Goal: Task Accomplishment & Management: Complete application form

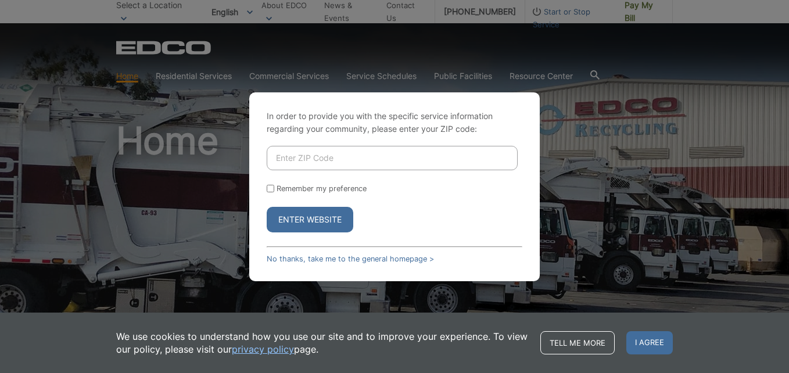
click at [310, 159] on input "Enter ZIP Code" at bounding box center [392, 158] width 251 height 24
type input "92020"
click at [309, 217] on button "Enter Website" at bounding box center [310, 220] width 87 height 26
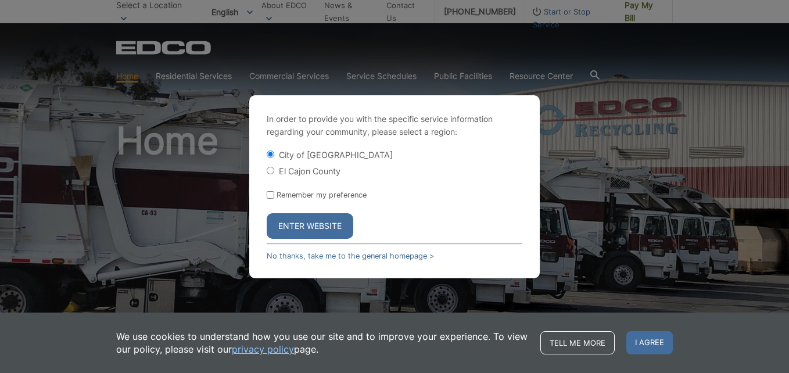
click at [319, 225] on button "Enter Website" at bounding box center [310, 226] width 87 height 26
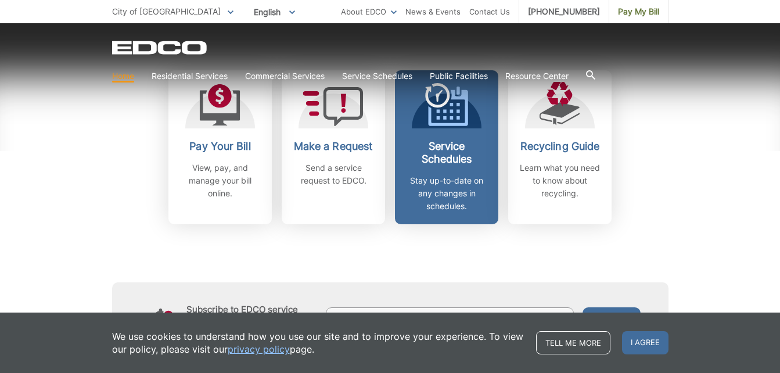
scroll to position [368, 0]
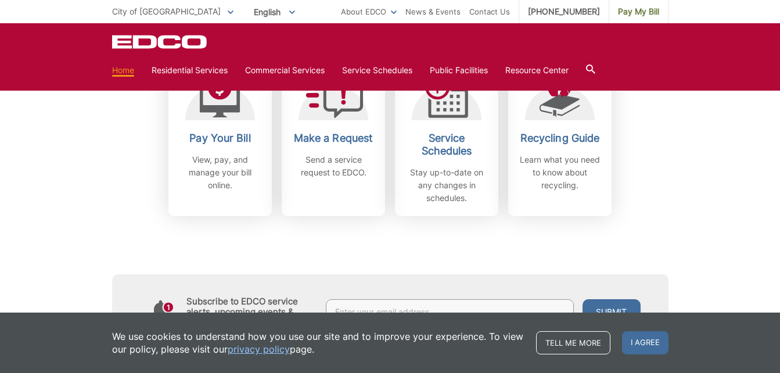
click at [482, 235] on div "Subscribe to EDCO service alerts, upcoming events & environmental news: Submit" at bounding box center [390, 282] width 557 height 133
click at [648, 339] on span "I agree" at bounding box center [645, 342] width 46 height 23
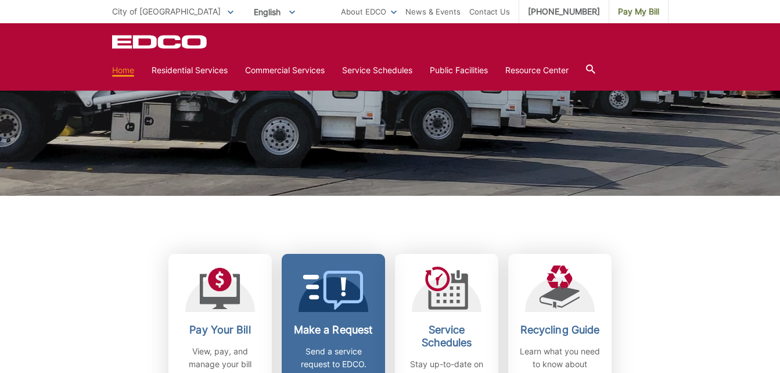
scroll to position [0, 0]
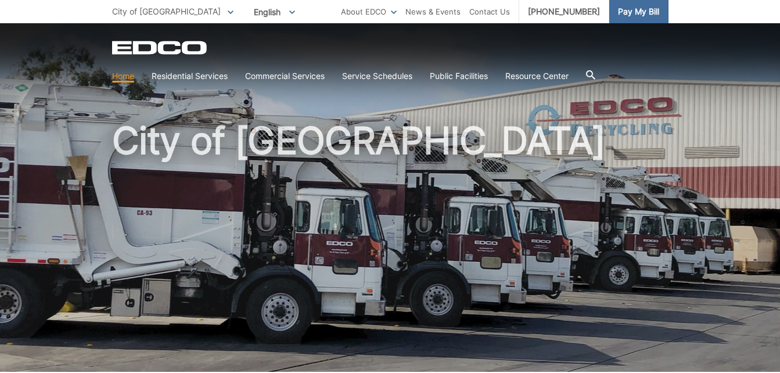
click at [623, 11] on span "Pay My Bill" at bounding box center [638, 11] width 41 height 13
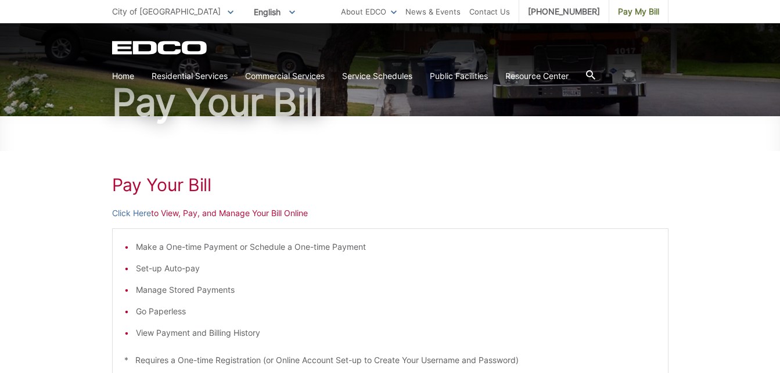
scroll to position [88, 0]
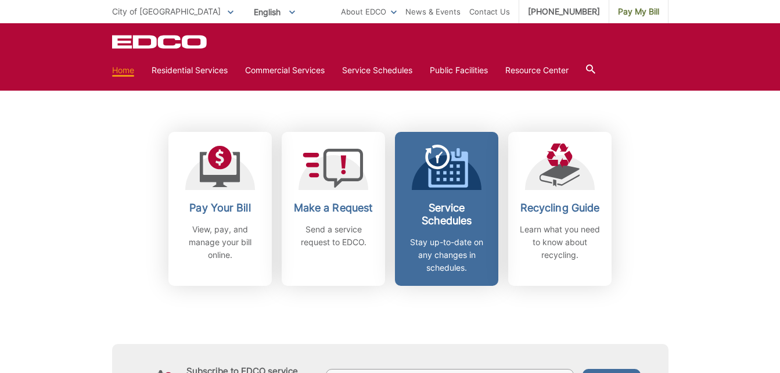
scroll to position [299, 0]
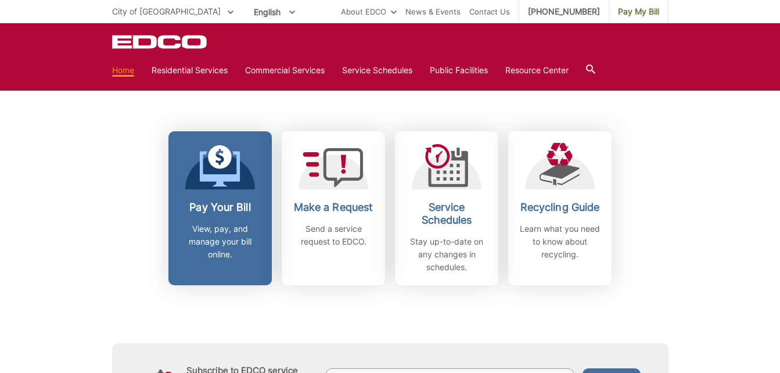
click at [219, 207] on h2 "Pay Your Bill" at bounding box center [220, 207] width 86 height 13
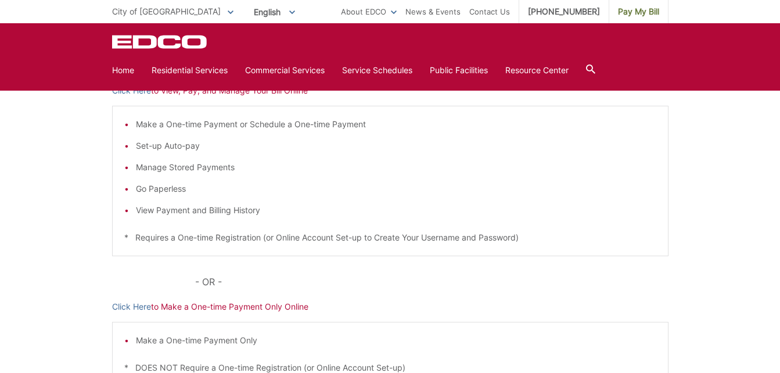
scroll to position [148, 0]
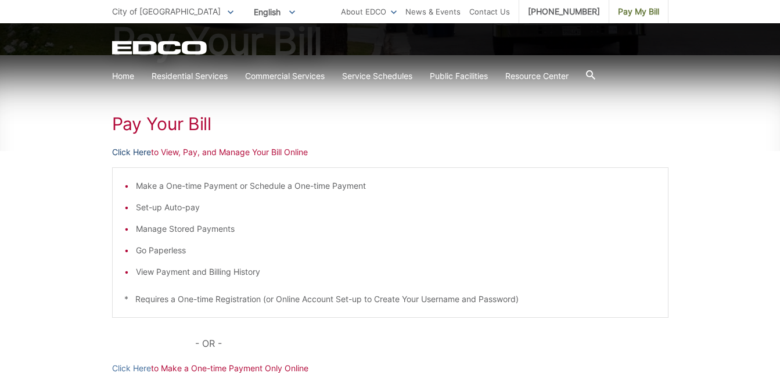
click at [141, 152] on link "Click Here" at bounding box center [131, 152] width 39 height 13
click at [180, 49] on icon "EDCO Logo" at bounding box center [160, 48] width 96 height 14
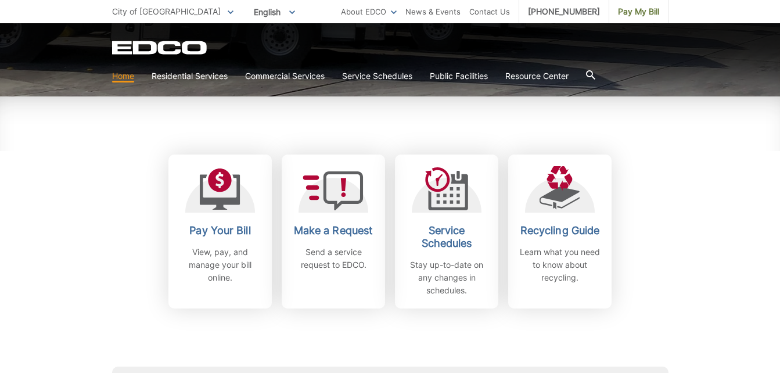
scroll to position [276, 0]
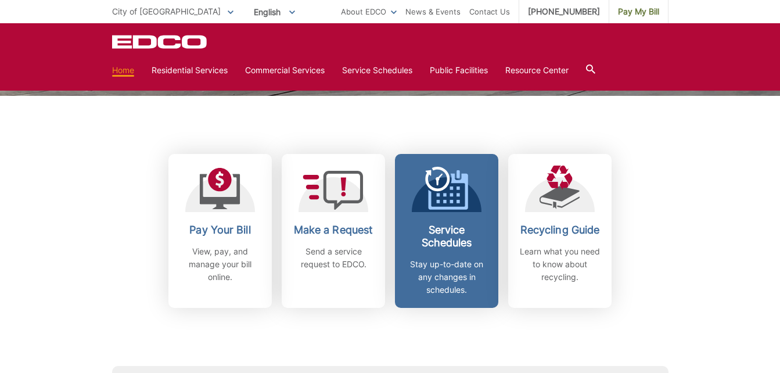
click at [448, 203] on icon at bounding box center [446, 188] width 43 height 43
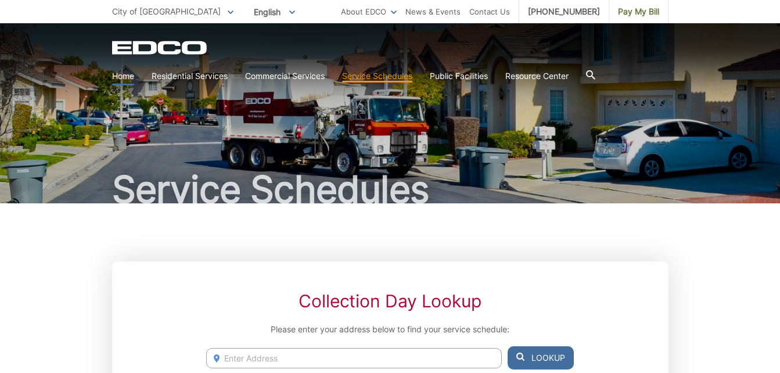
click at [127, 76] on link "Home" at bounding box center [123, 76] width 22 height 13
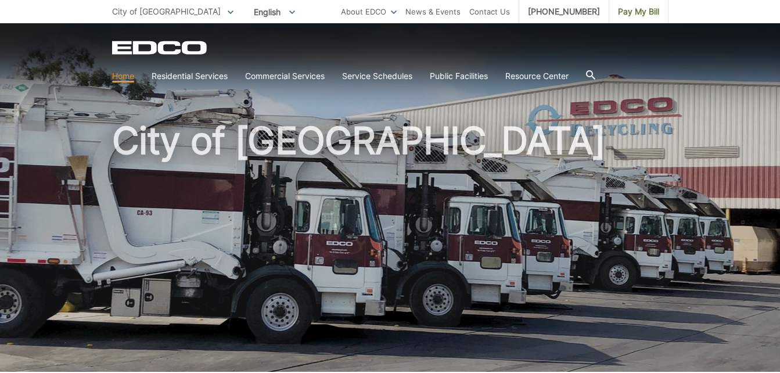
click at [595, 78] on icon at bounding box center [590, 74] width 9 height 9
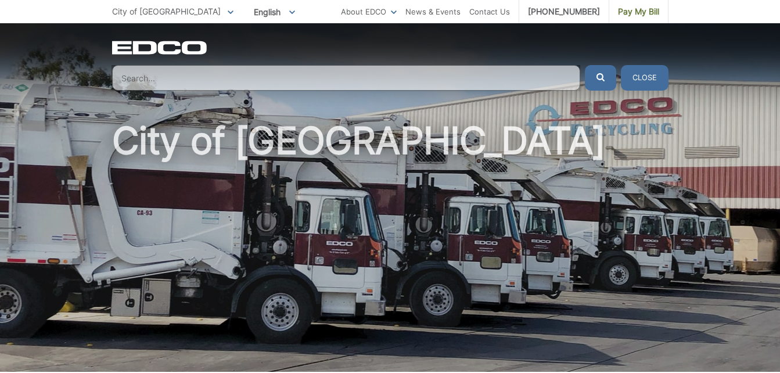
click at [480, 78] on input "Search" at bounding box center [346, 78] width 468 height 26
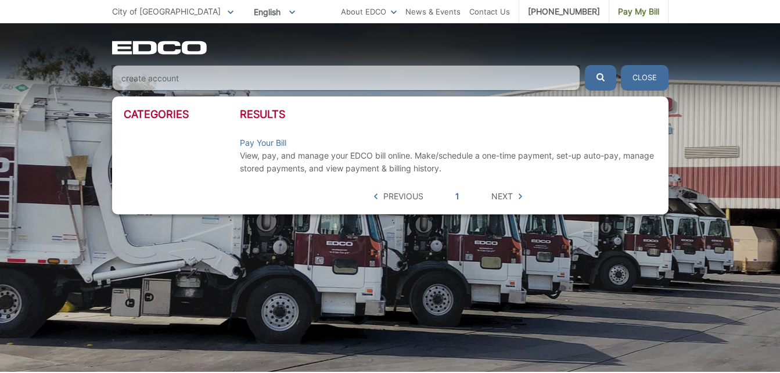
type input "create account"
click at [637, 76] on button "Close" at bounding box center [645, 78] width 48 height 26
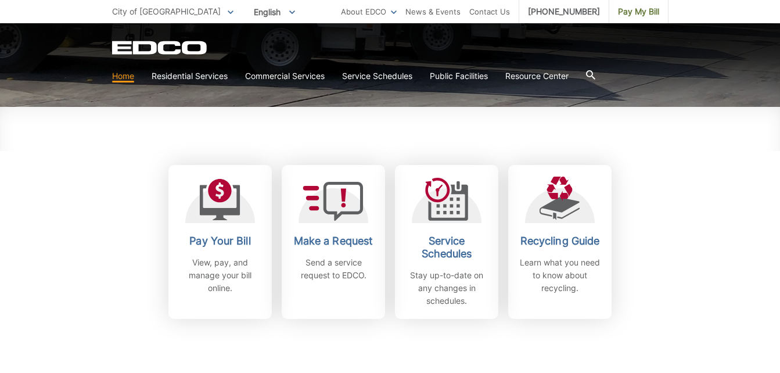
scroll to position [315, 0]
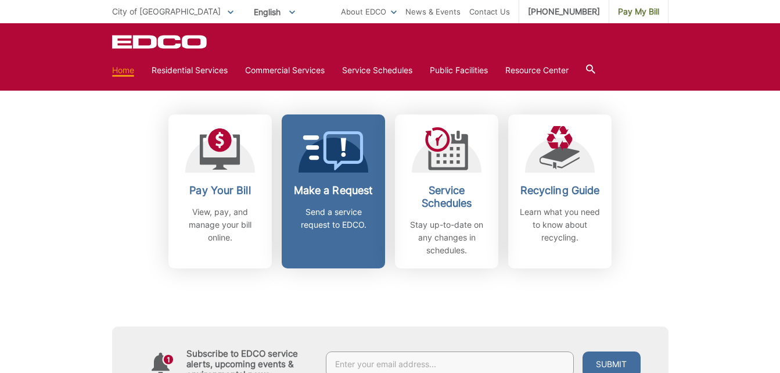
click at [339, 159] on icon at bounding box center [333, 150] width 61 height 39
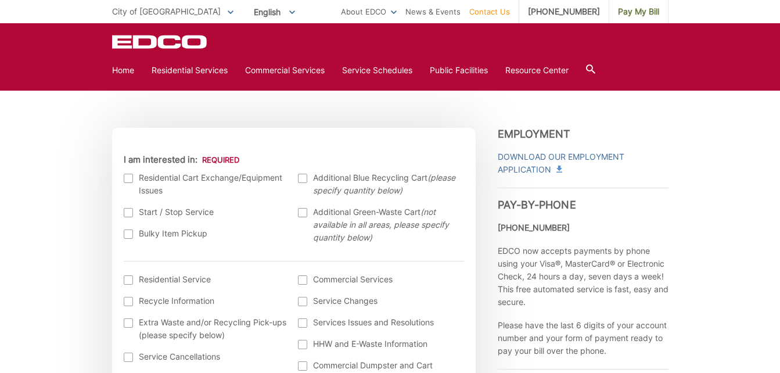
scroll to position [338, 0]
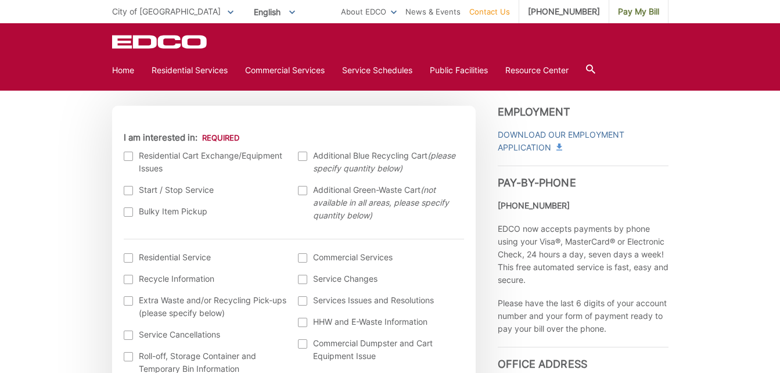
click at [128, 192] on div at bounding box center [128, 190] width 9 height 9
click at [0, 0] on input "Start / Stop Service" at bounding box center [0, 0] width 0 height 0
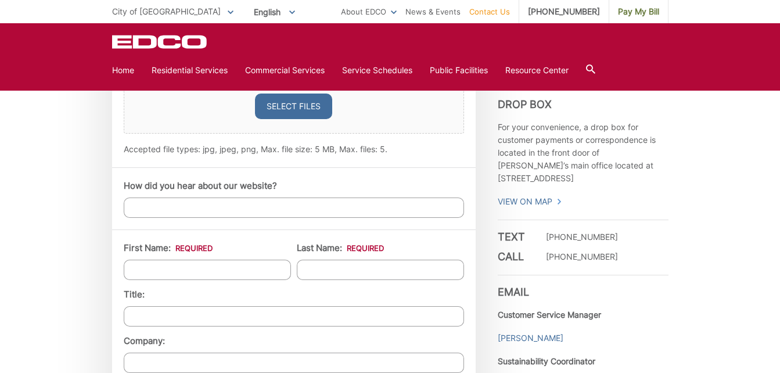
scroll to position [812, 0]
click at [198, 208] on input "How did you hear about our website?" at bounding box center [294, 207] width 340 height 20
click at [164, 270] on input "First Name: *" at bounding box center [207, 269] width 167 height 20
type input "Tyler"
click at [357, 268] on input "Last Name: *" at bounding box center [380, 269] width 167 height 20
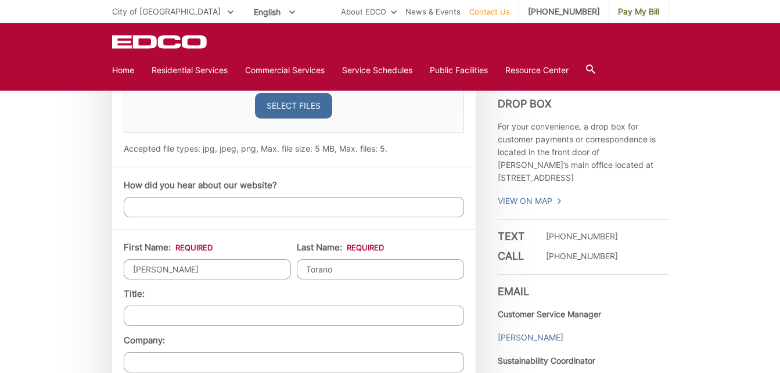
type input "Torano"
click at [88, 267] on div "EDCO keeps your response strictly confidential. We do not provide it to any out…" at bounding box center [390, 177] width 780 height 1573
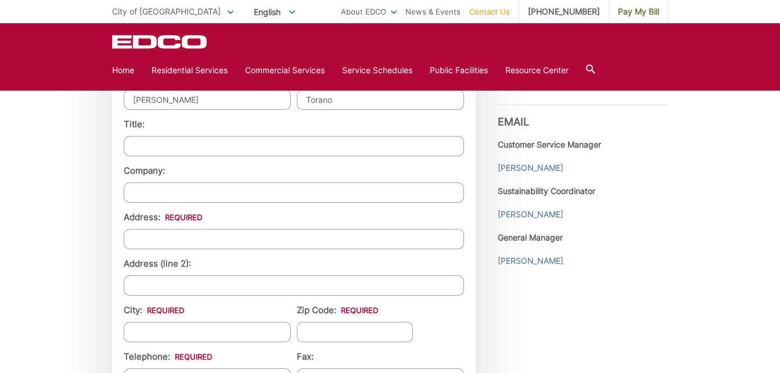
scroll to position [982, 0]
click at [163, 196] on input "Company:" at bounding box center [294, 192] width 340 height 20
click at [111, 238] on div "EDCO keeps your response strictly confidential. We do not provide it to any out…" at bounding box center [390, 7] width 780 height 1573
click at [158, 239] on input "Address: *" at bounding box center [294, 238] width 340 height 20
type input "1967 Wedgemere Road"
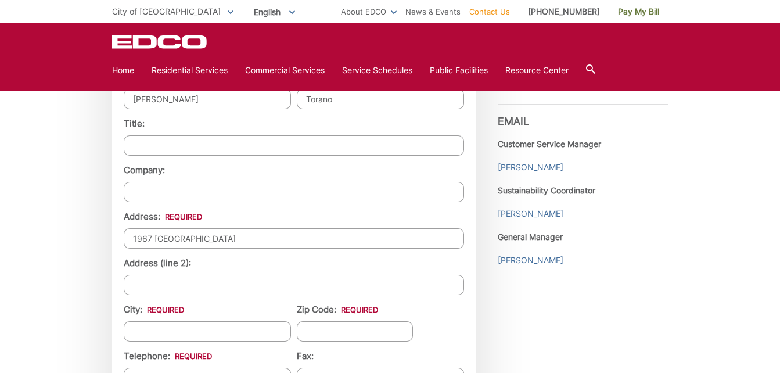
click at [155, 331] on input "City: *" at bounding box center [207, 331] width 167 height 20
type input "El Cajon"
click at [331, 327] on input "Zip Code: *" at bounding box center [355, 331] width 116 height 20
type input "92020"
click at [253, 300] on ul "First Name: * Tyler Last Name: * Torano Title: Company: Address: * 1967 Wedgeme…" at bounding box center [294, 301] width 340 height 460
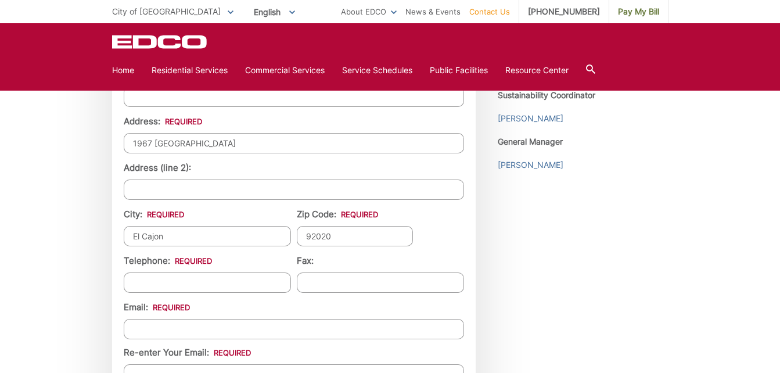
scroll to position [1082, 0]
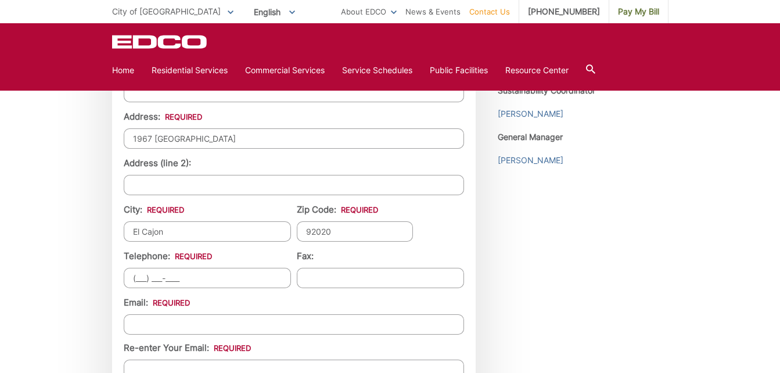
click at [202, 276] on input "(___) ___-____" at bounding box center [207, 278] width 167 height 20
click at [137, 284] on input "(___) ___-____" at bounding box center [207, 278] width 167 height 20
type input "(619) 851-3919"
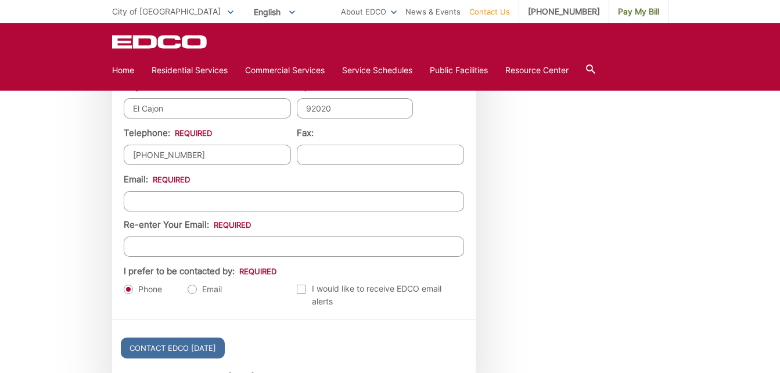
scroll to position [1207, 0]
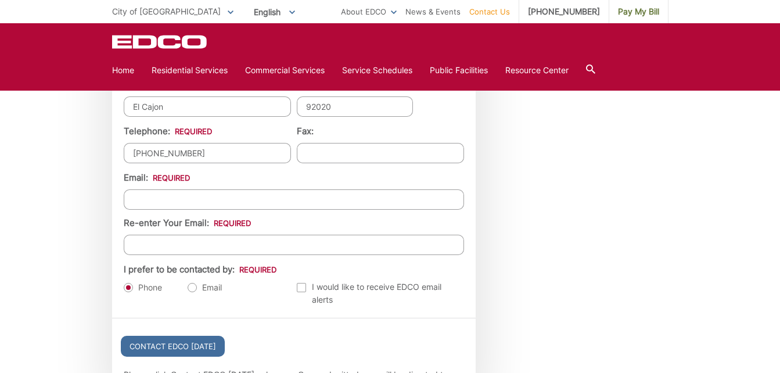
click at [285, 207] on input "Email *" at bounding box center [294, 199] width 340 height 20
type input "tylertorano@gmail.com"
click at [261, 167] on ul "First Name: * Tyler Last Name: * Torano Title: Company: Address: * 1967 Wedgeme…" at bounding box center [294, 76] width 340 height 460
click at [180, 249] on input "Re-enter Your Email:" at bounding box center [294, 245] width 340 height 20
click at [142, 245] on input "tylertorano@gmail.com" at bounding box center [294, 245] width 340 height 20
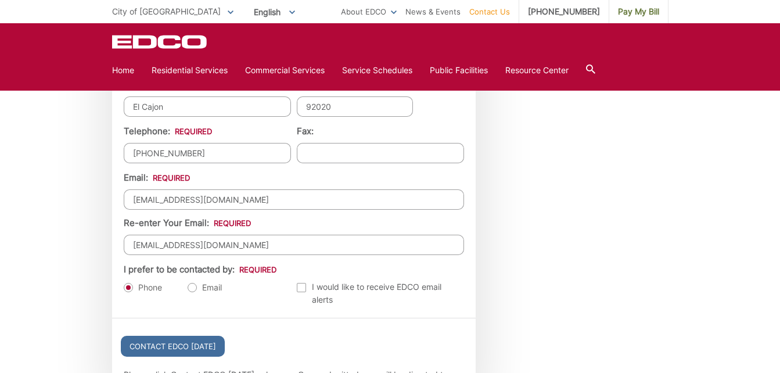
type input "tylertorano@gmail.com"
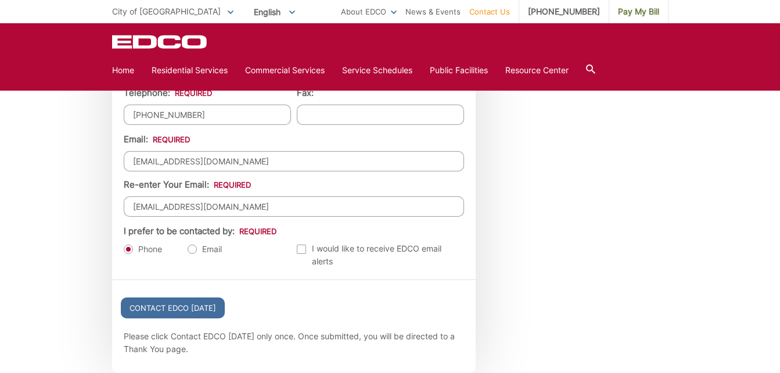
scroll to position [1247, 0]
click at [193, 245] on label "Email" at bounding box center [205, 248] width 34 height 12
radio input "true"
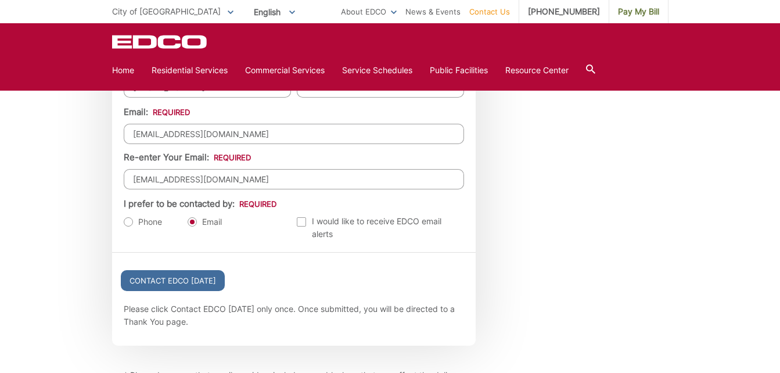
scroll to position [1274, 0]
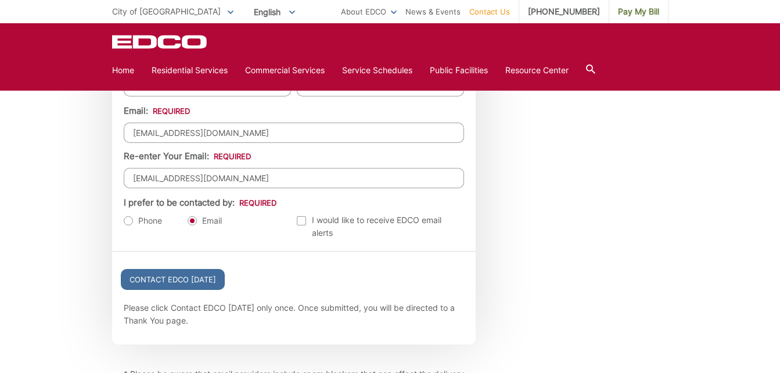
click at [300, 216] on label "I would like to receive EDCO email alerts" at bounding box center [380, 227] width 167 height 26
click at [0, 0] on input "Email Alerts" at bounding box center [0, 0] width 0 height 0
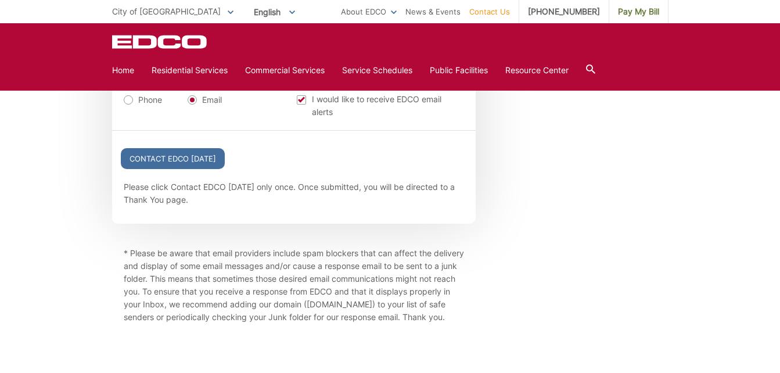
scroll to position [1396, 0]
click at [165, 157] on input "Contact EDCO Today" at bounding box center [173, 158] width 104 height 21
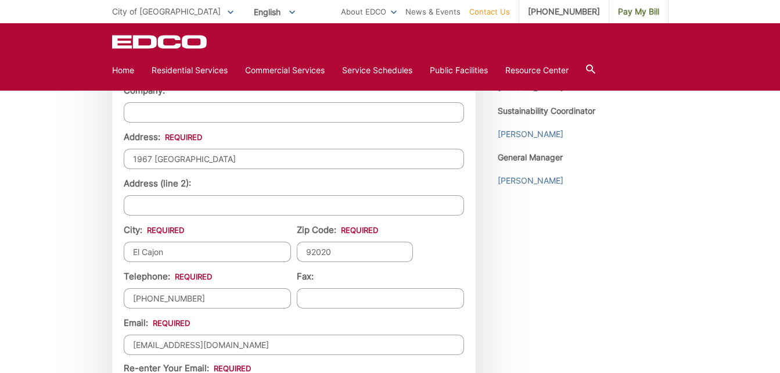
scroll to position [1031, 0]
